Goal: Find specific page/section: Find specific page/section

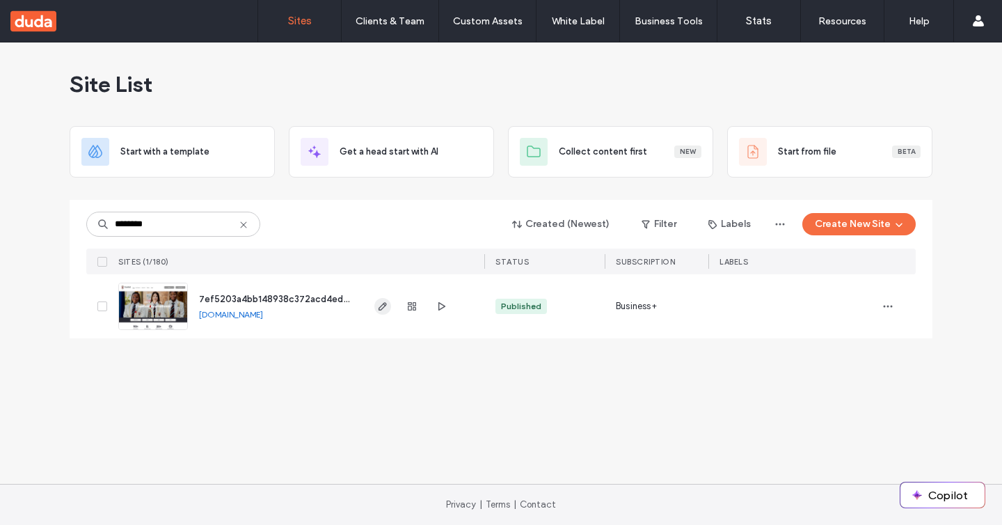
type input "********"
click at [380, 310] on icon "button" at bounding box center [382, 306] width 11 height 11
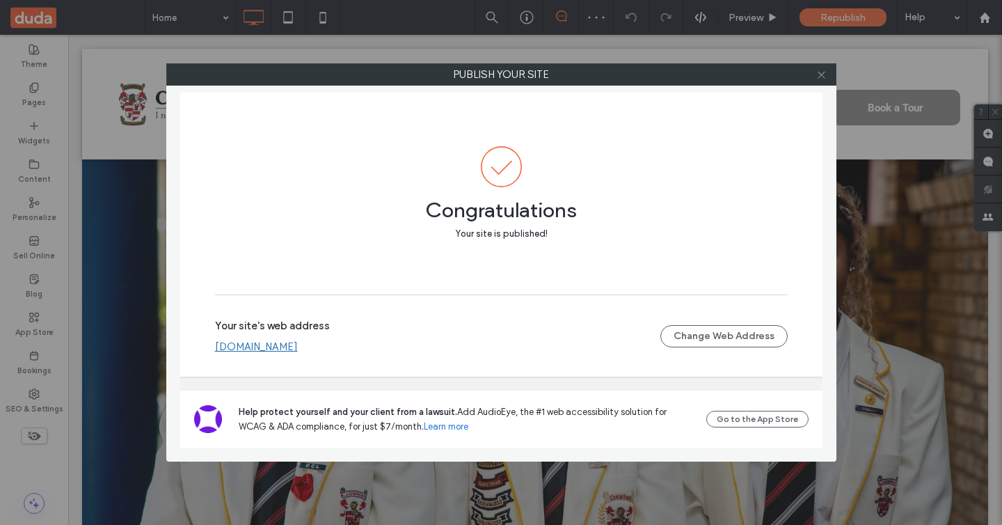
click at [822, 76] on icon at bounding box center [821, 75] width 10 height 10
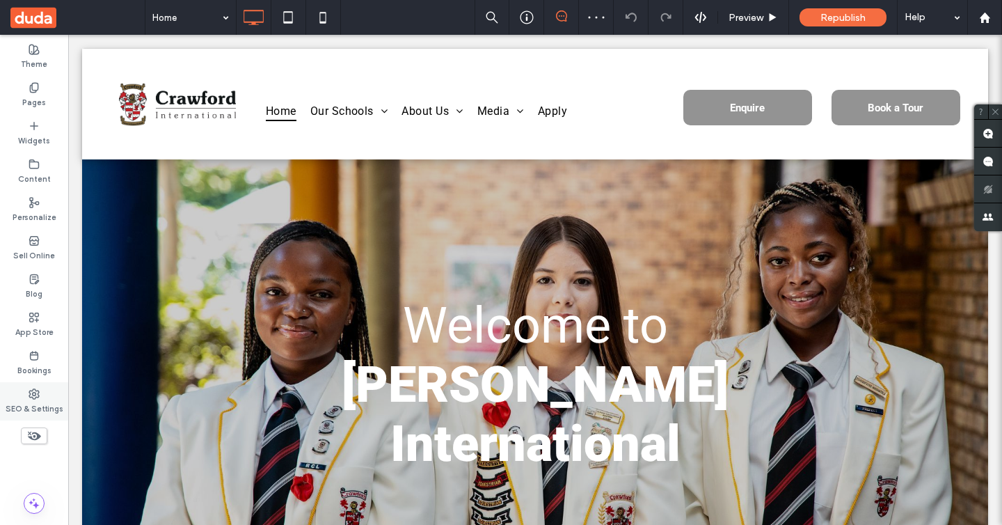
click at [29, 409] on label "SEO & Settings" at bounding box center [35, 407] width 58 height 15
